Goal: Navigation & Orientation: Find specific page/section

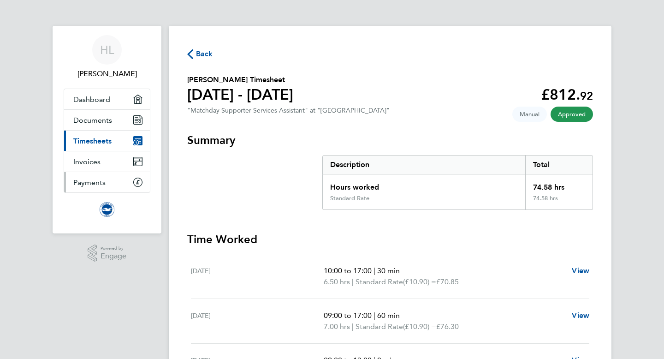
click at [117, 183] on link "Payments" at bounding box center [107, 182] width 86 height 20
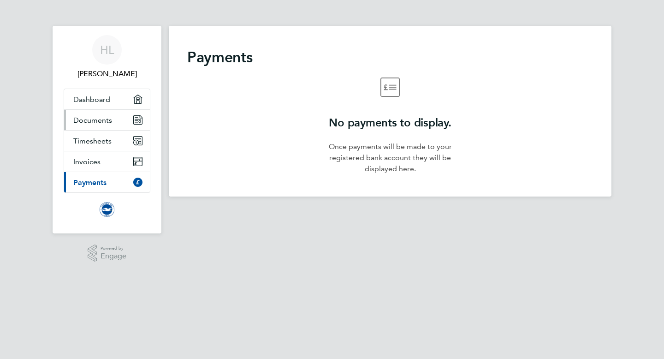
click at [117, 119] on link "Documents" at bounding box center [107, 120] width 86 height 20
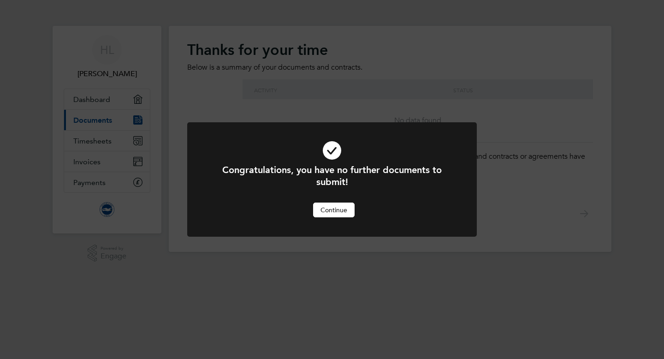
click at [333, 204] on button "Continue" at bounding box center [334, 210] width 42 height 15
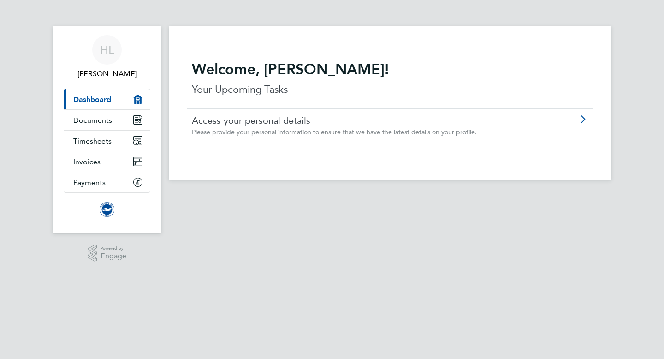
click at [118, 96] on link "Current page: Dashboard" at bounding box center [107, 99] width 86 height 20
click at [111, 120] on link "Documents" at bounding box center [107, 120] width 86 height 20
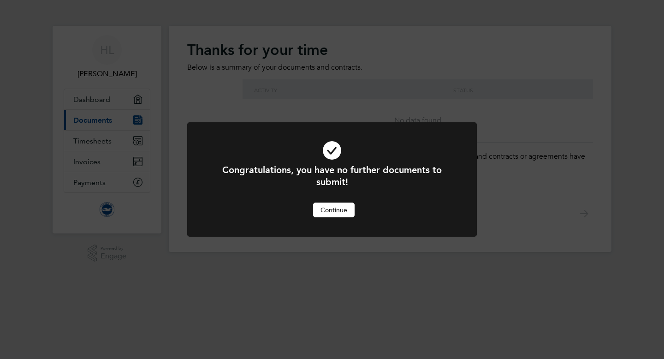
click at [349, 216] on button "Continue" at bounding box center [334, 210] width 42 height 15
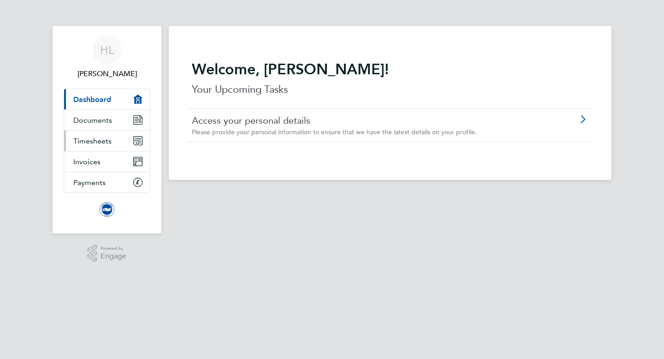
click at [98, 137] on span "Timesheets" at bounding box center [92, 141] width 38 height 9
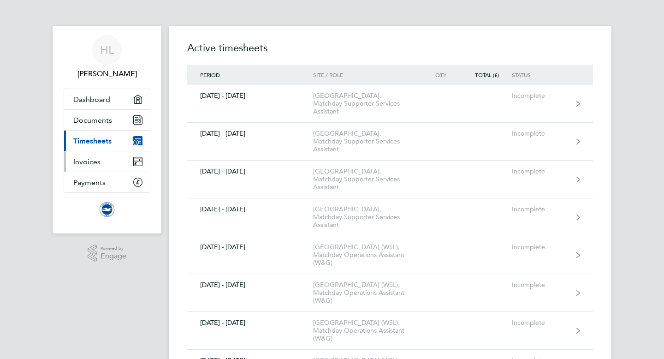
click at [95, 155] on link "Invoices" at bounding box center [107, 161] width 86 height 20
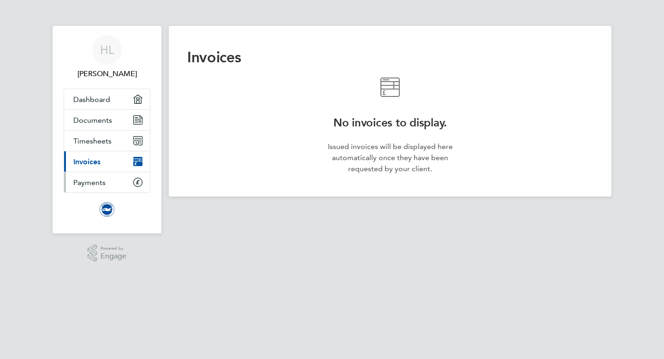
click at [96, 174] on link "Payments" at bounding box center [107, 182] width 86 height 20
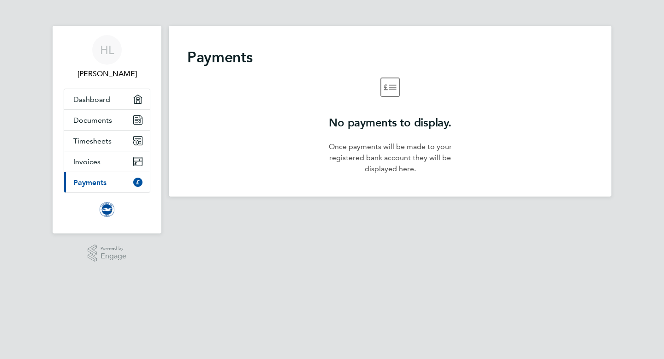
click at [105, 209] on img "Main navigation" at bounding box center [107, 209] width 15 height 15
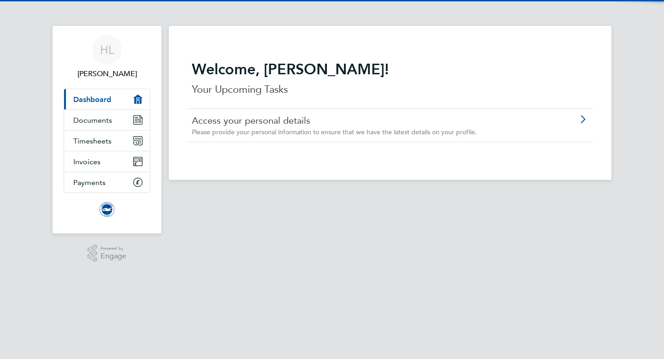
click at [105, 209] on img "Main navigation" at bounding box center [107, 209] width 15 height 15
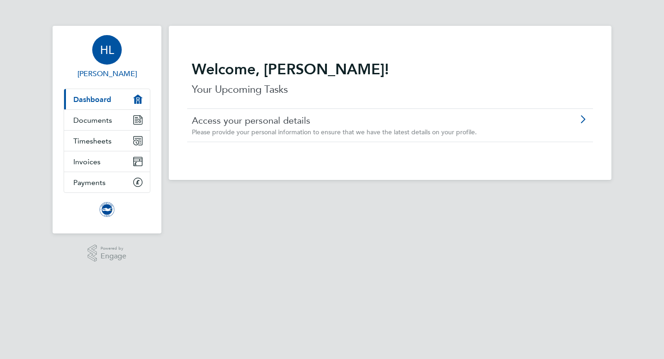
click at [113, 59] on div "HL" at bounding box center [107, 50] width 30 height 30
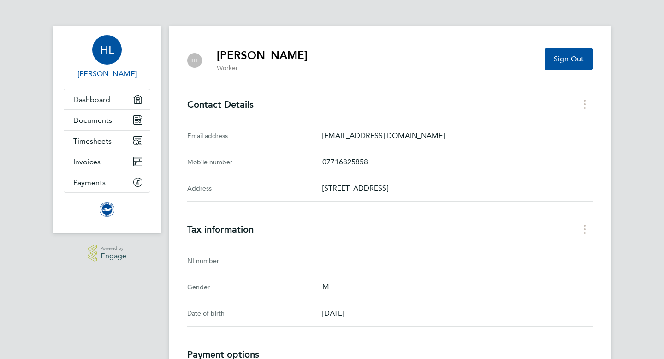
click at [111, 259] on span "Engage" at bounding box center [114, 256] width 26 height 8
